Goal: Find contact information: Find contact information

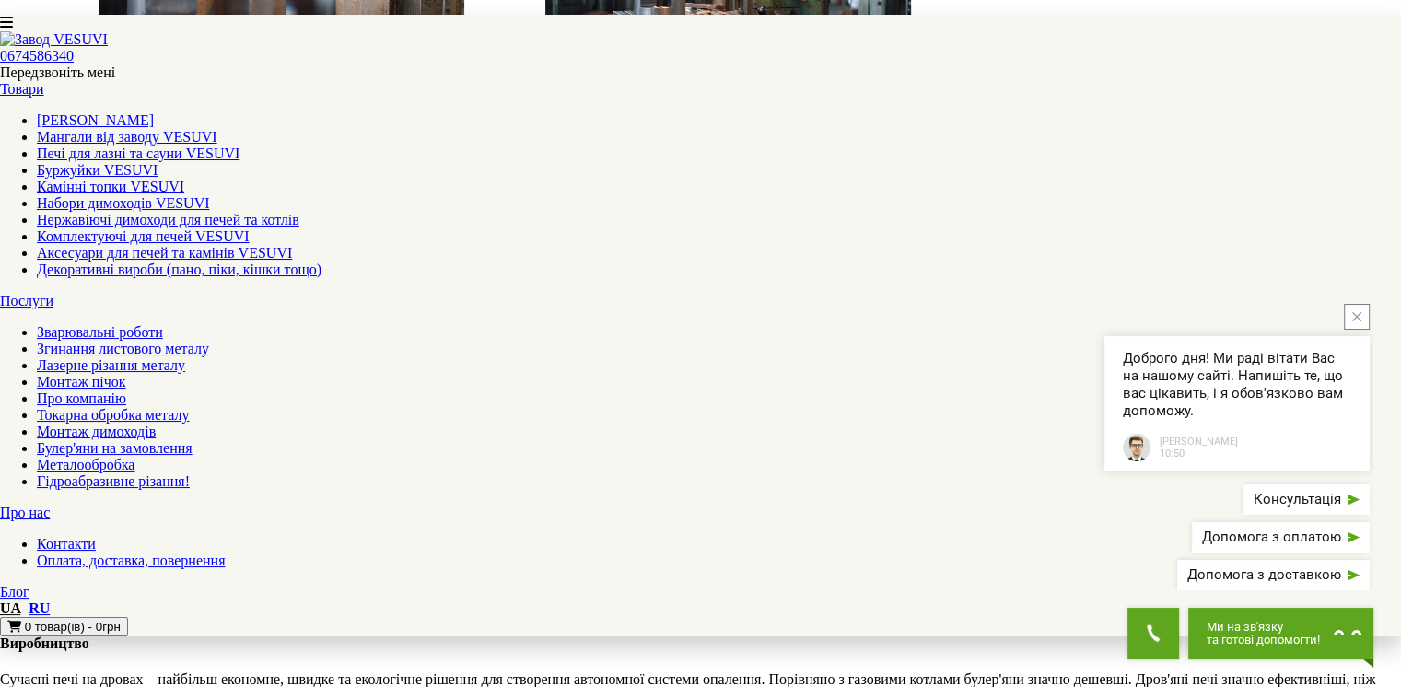
scroll to position [2461, 0]
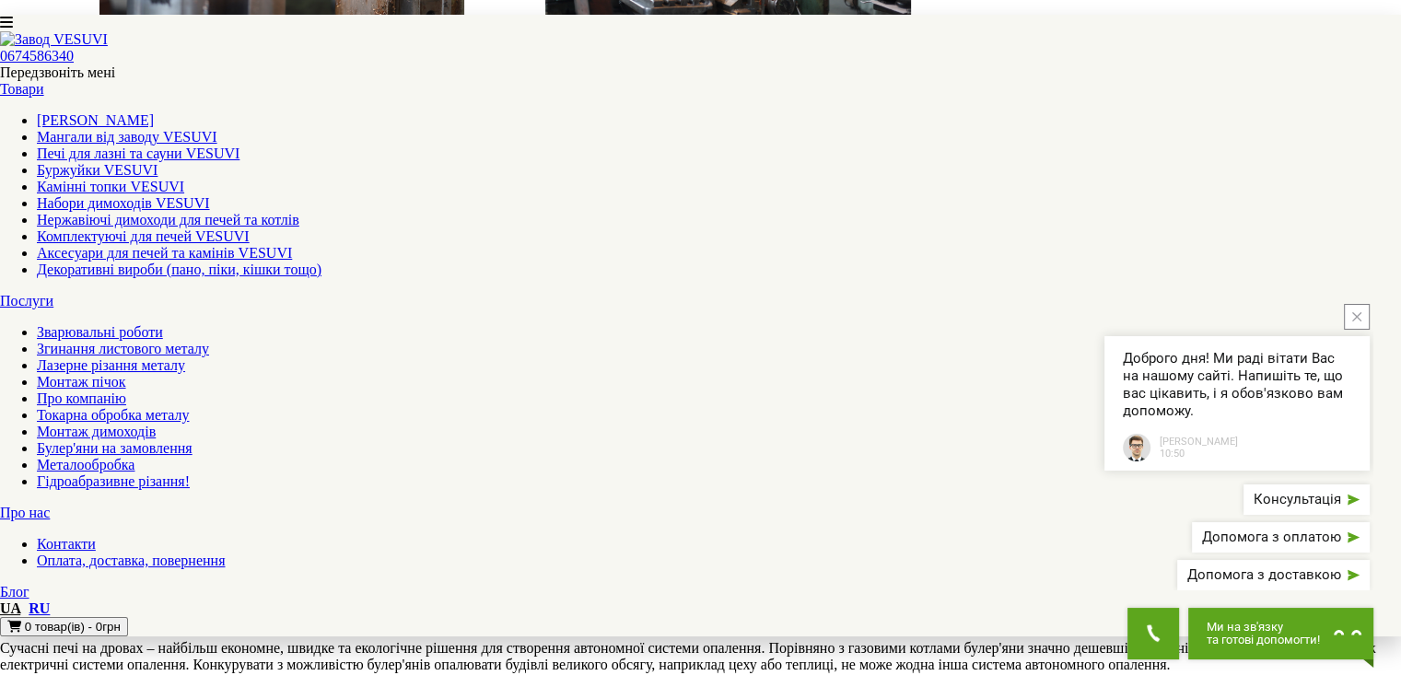
click at [96, 536] on link "Контакти" at bounding box center [66, 544] width 59 height 16
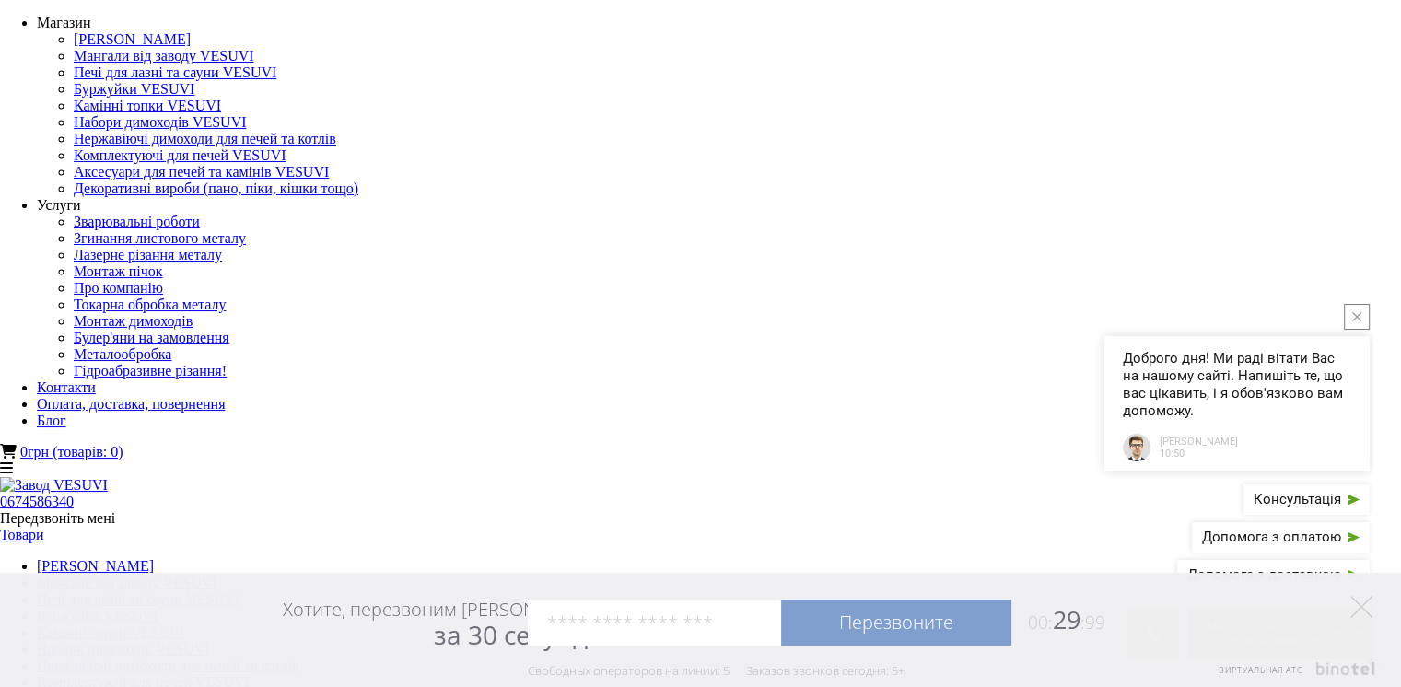
scroll to position [92, 0]
